Goal: Find specific page/section: Find specific page/section

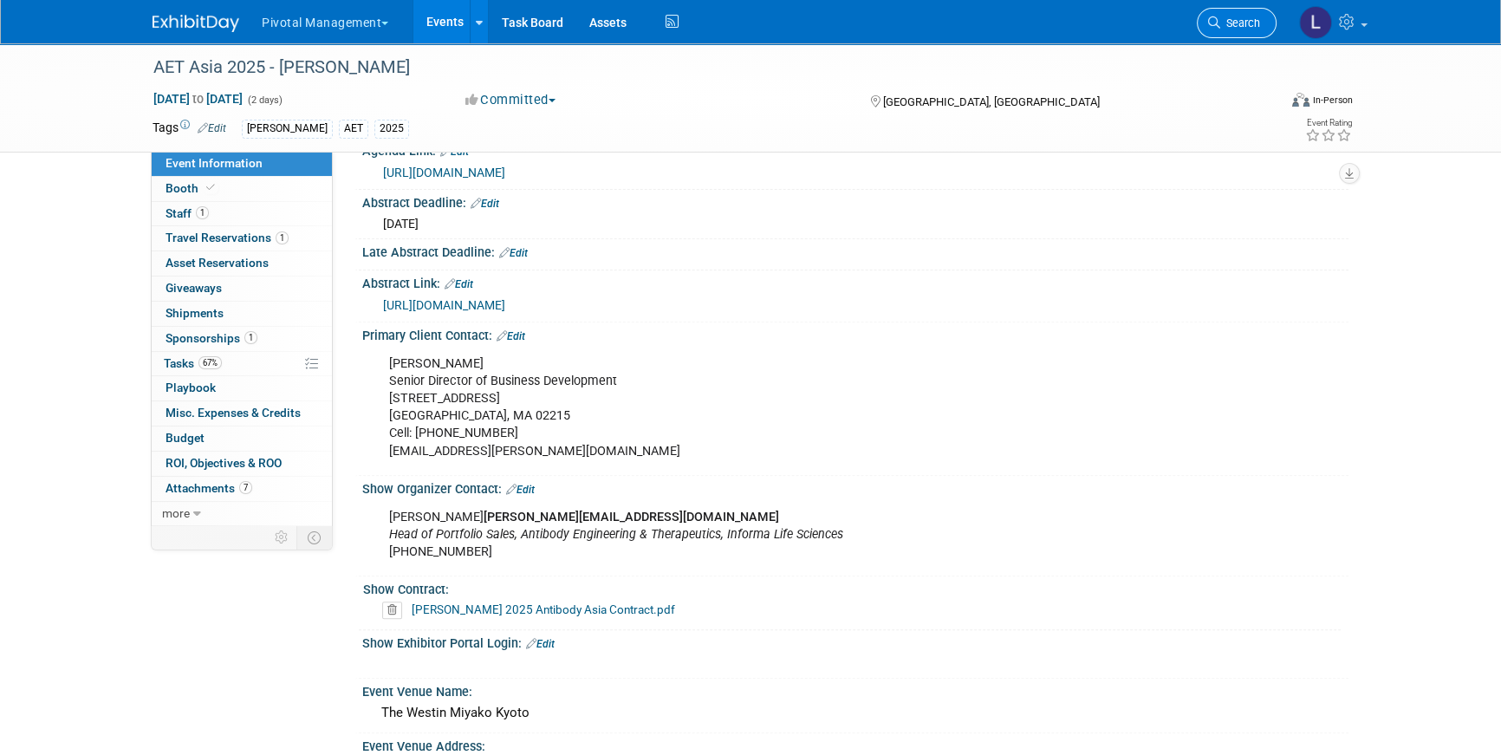
click at [1225, 27] on span "Search" at bounding box center [1240, 22] width 40 height 13
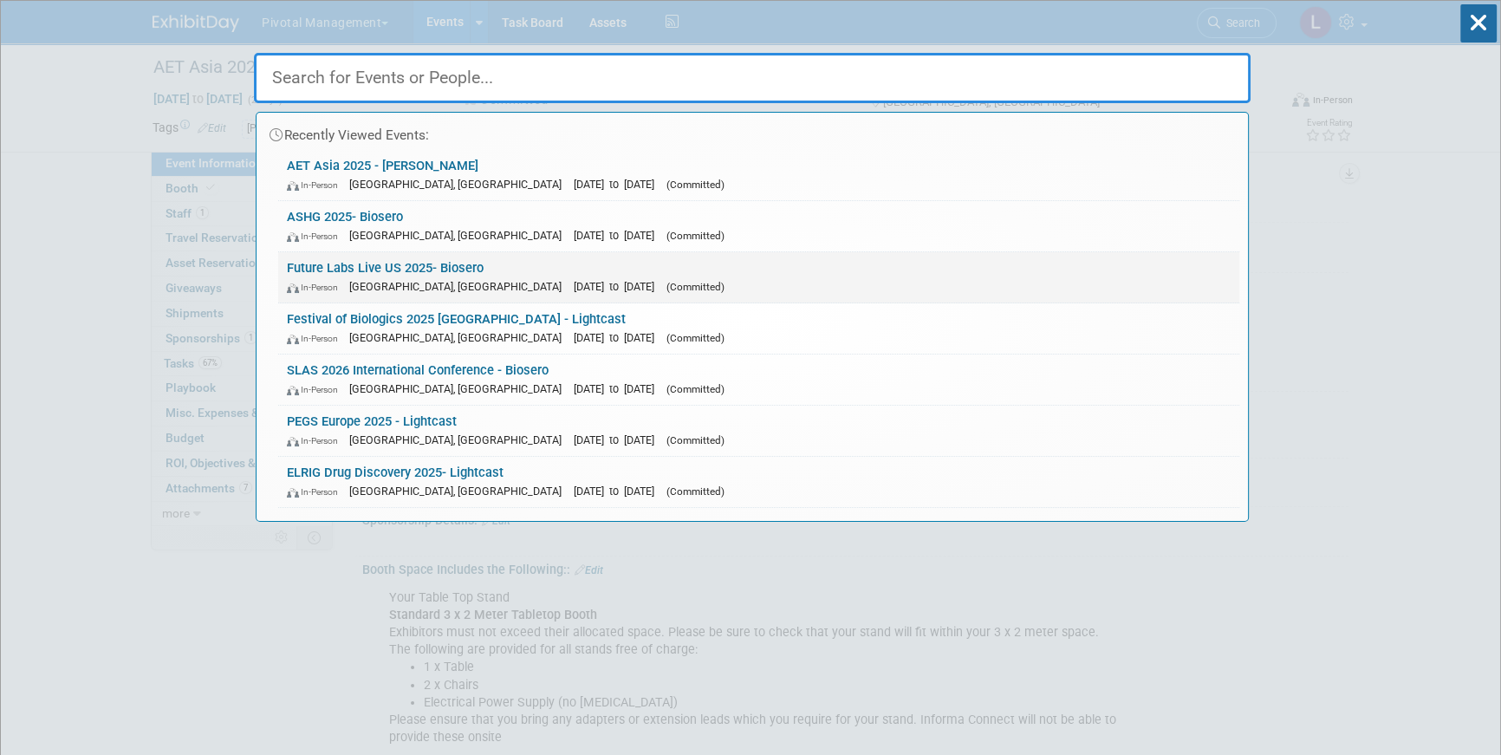
click at [419, 259] on link "Future Labs Live US 2025- Biosero In-Person Philadelphia, PA Oct 15, 2025 to Oc…" at bounding box center [758, 277] width 961 height 50
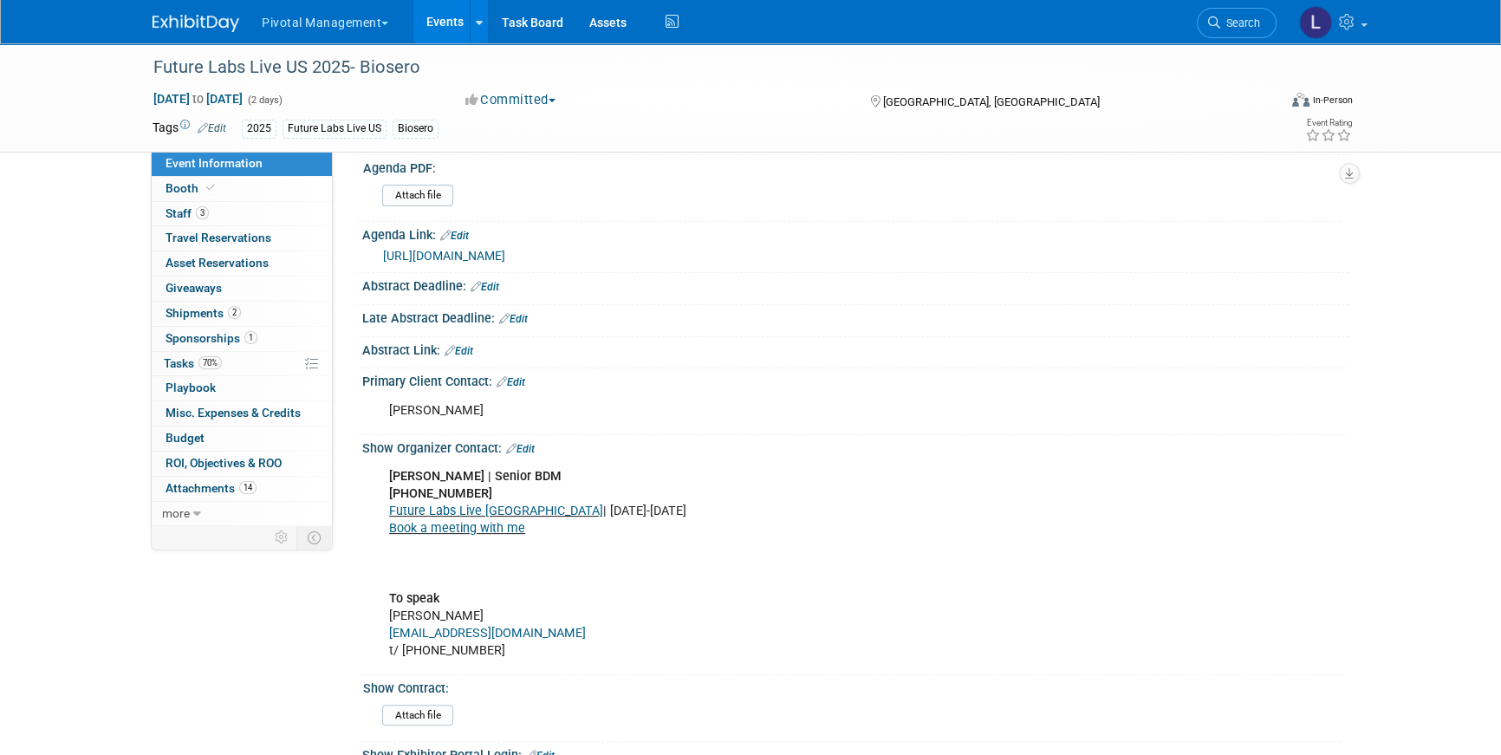
scroll to position [618, 0]
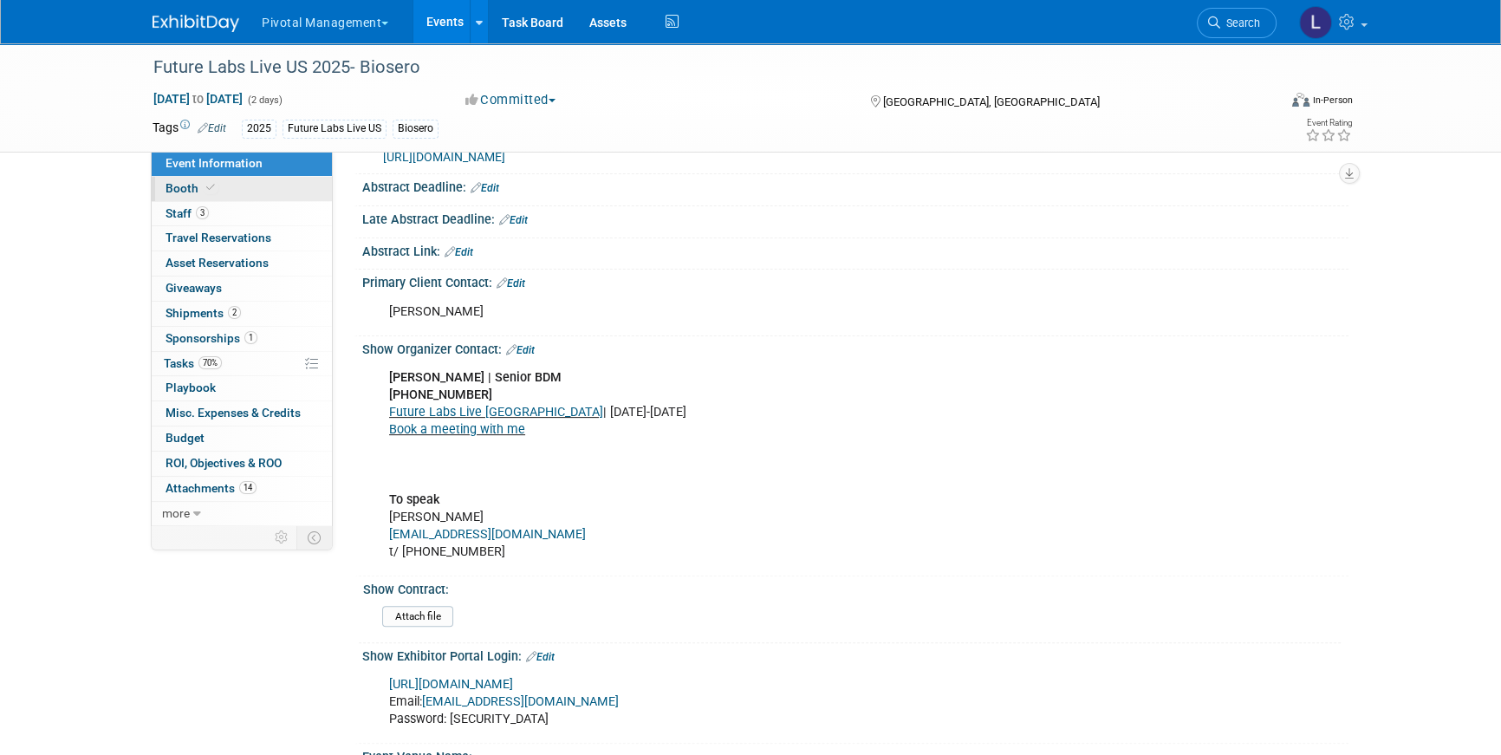
click at [190, 191] on span "Booth" at bounding box center [191, 188] width 53 height 14
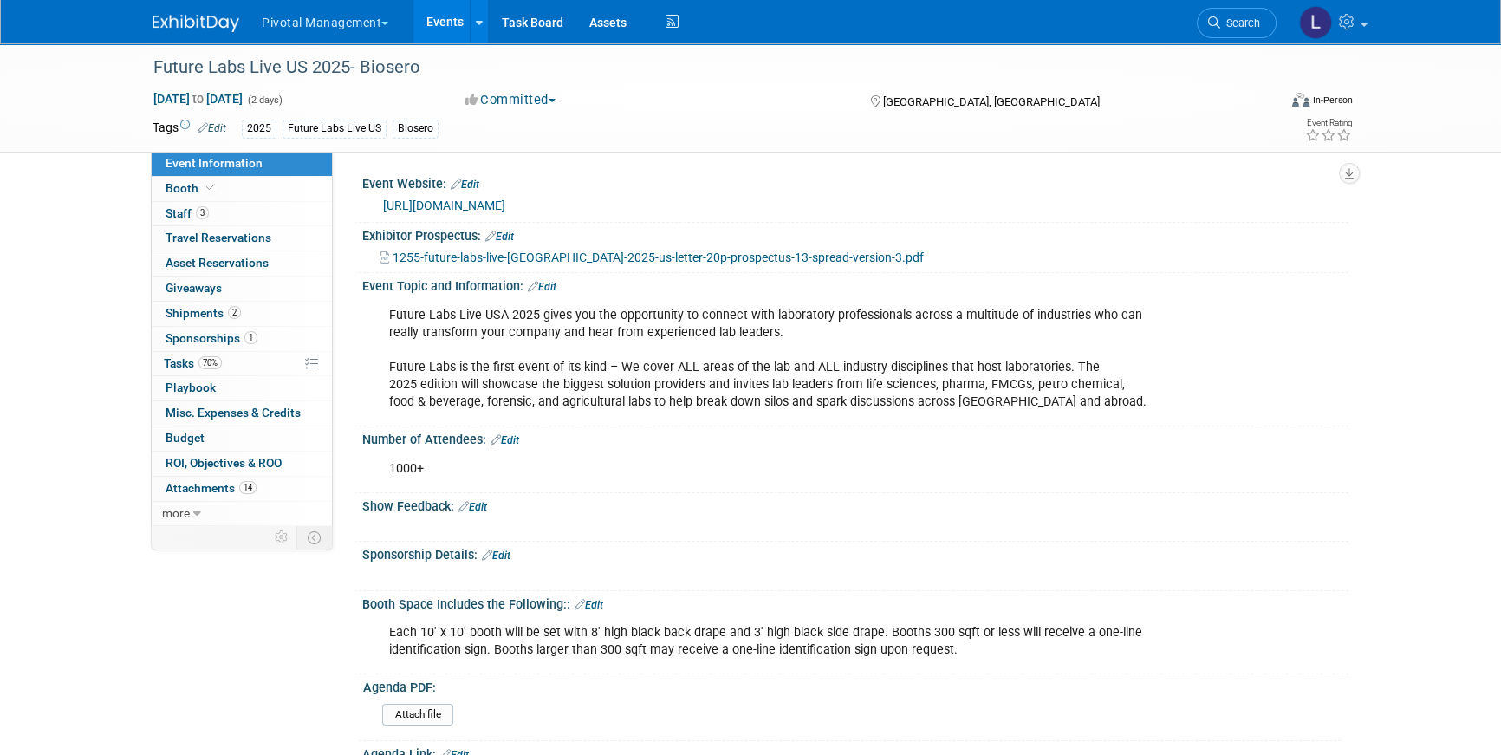
select select "Yes"
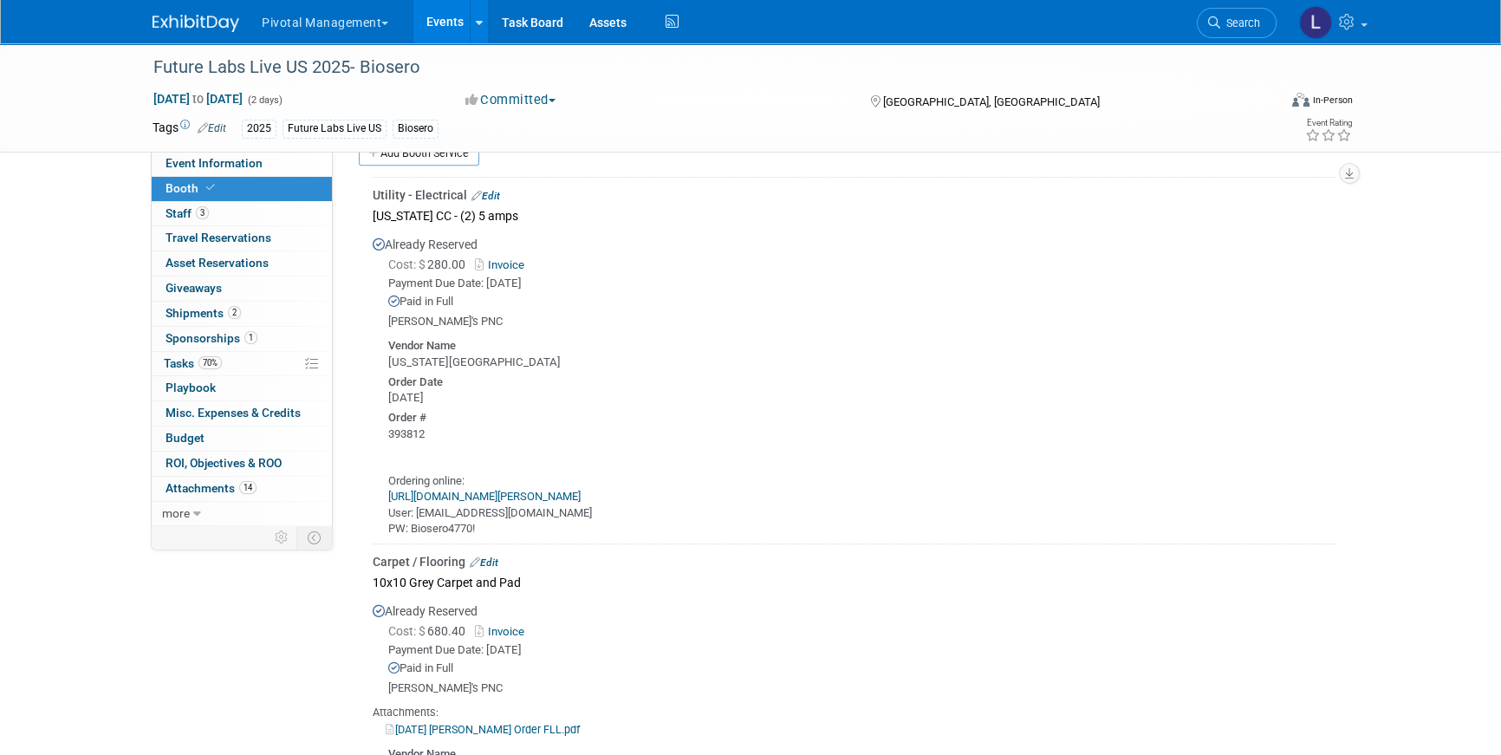
scroll to position [1225, 0]
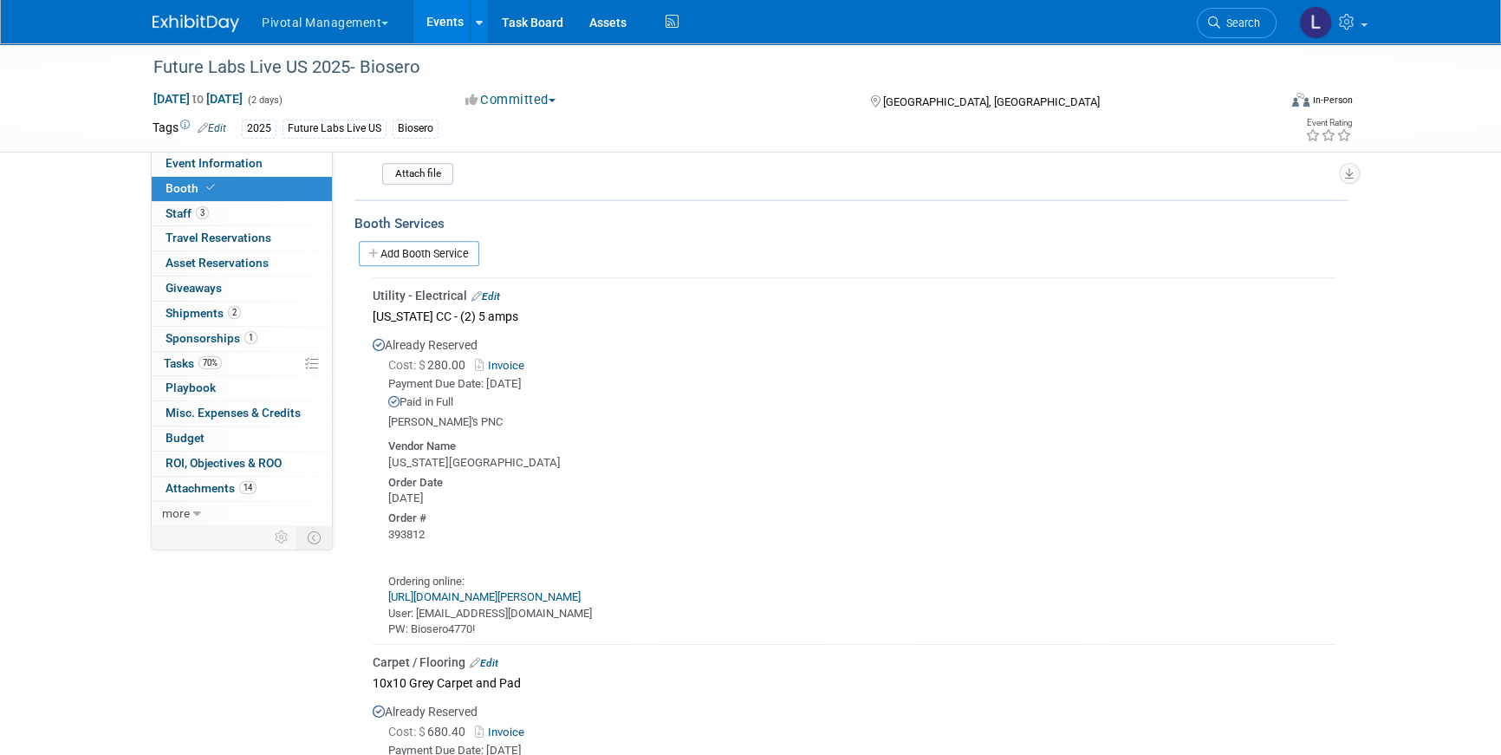
click at [476, 590] on link "[URL][DOMAIN_NAME][PERSON_NAME]" at bounding box center [484, 596] width 192 height 13
